Goal: Find contact information: Find contact information

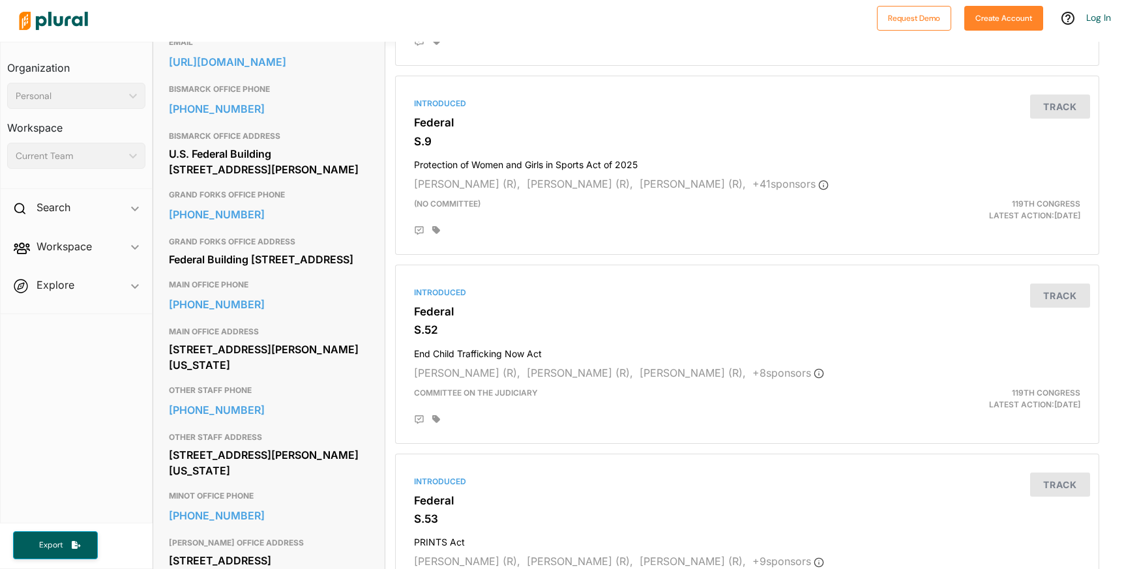
scroll to position [454, 0]
drag, startPoint x: 158, startPoint y: 366, endPoint x: 245, endPoint y: 367, distance: 87.3
click at [245, 367] on div "Contact Info EMAIL [URL][DOMAIN_NAME] BISMARCK OFFICE PHONE [PHONE_NUMBER] BISM…" at bounding box center [269, 440] width 232 height 890
copy link "[PHONE_NUMBER]"
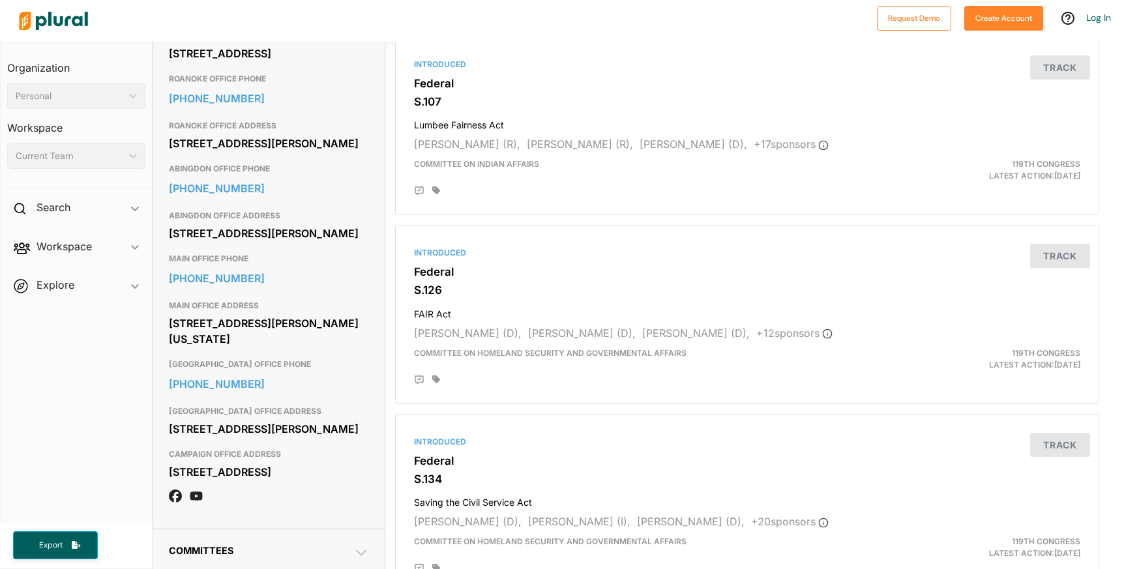
scroll to position [882, 0]
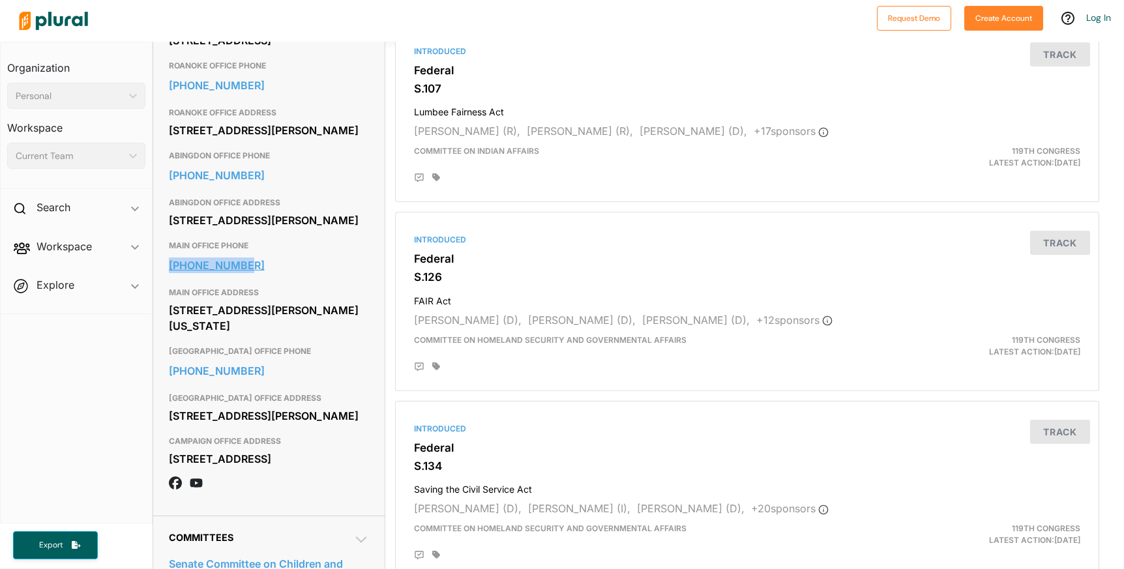
drag, startPoint x: 159, startPoint y: 314, endPoint x: 250, endPoint y: 318, distance: 90.7
click at [250, 318] on div "Contact Info EMAIL https://www.kaine.senate.gov/contact OTHER STAFF PHONE 202-2…" at bounding box center [269, 41] width 232 height 949
copy link "202-224-4024"
